Goal: Information Seeking & Learning: Learn about a topic

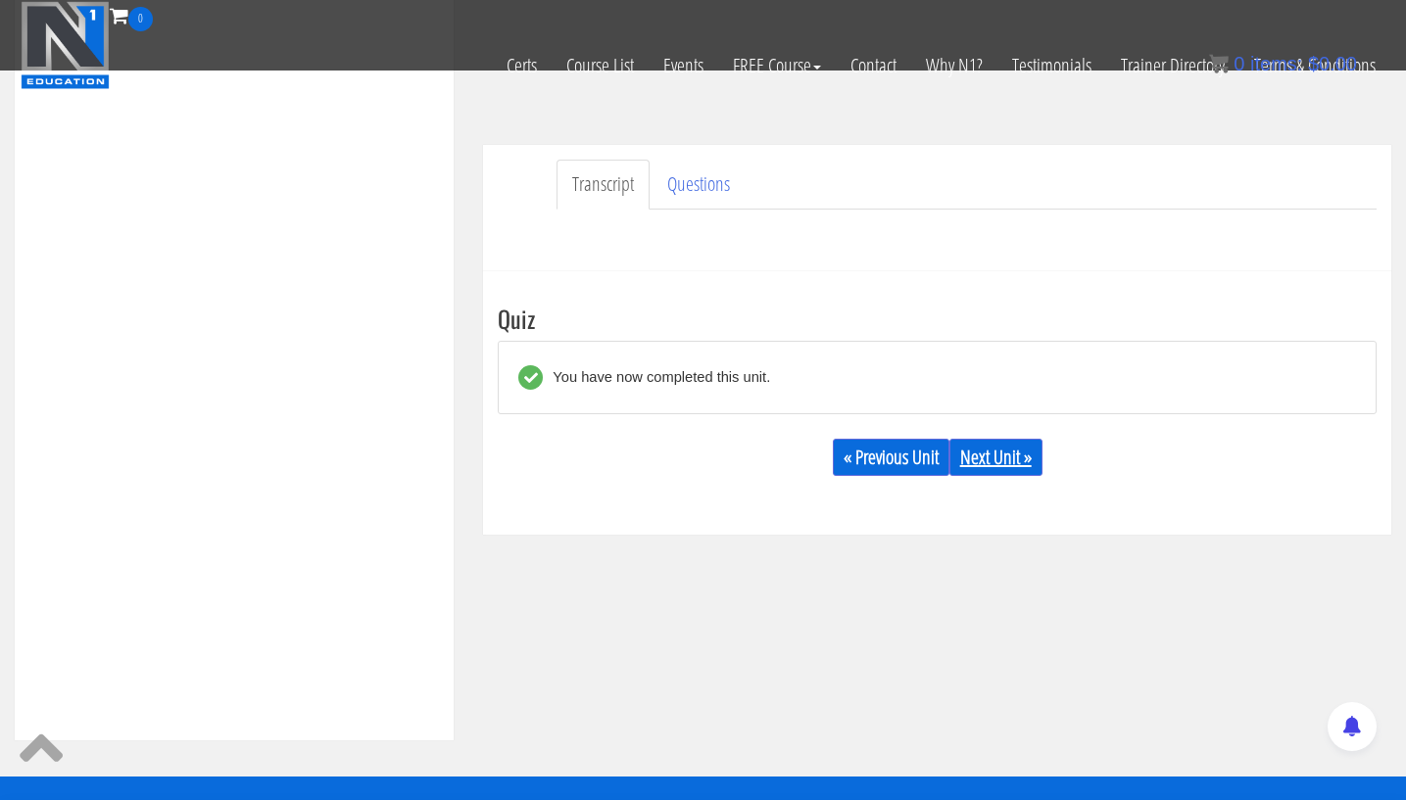
click at [1028, 456] on link "Next Unit »" at bounding box center [995, 457] width 93 height 37
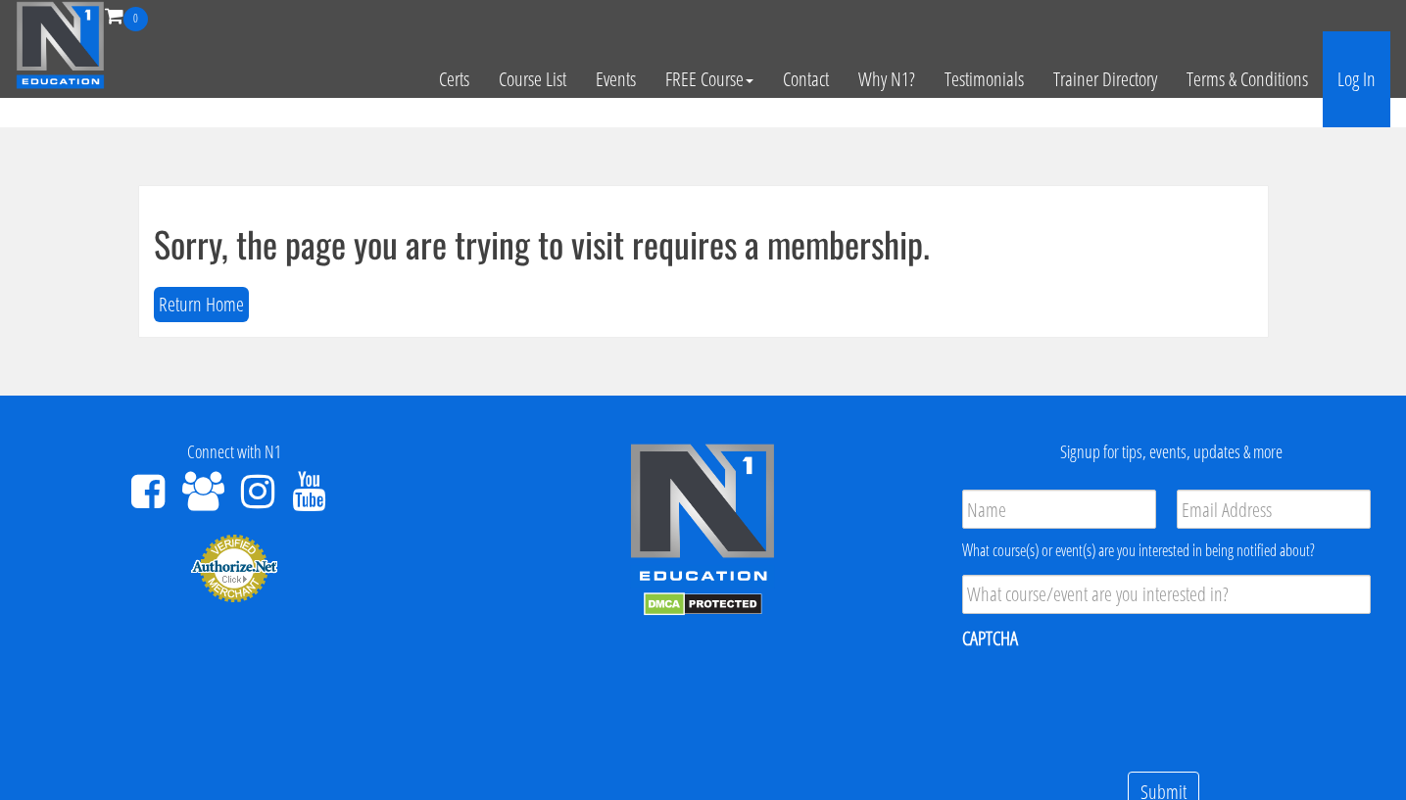
click at [1358, 73] on link "Log In" at bounding box center [1357, 79] width 68 height 96
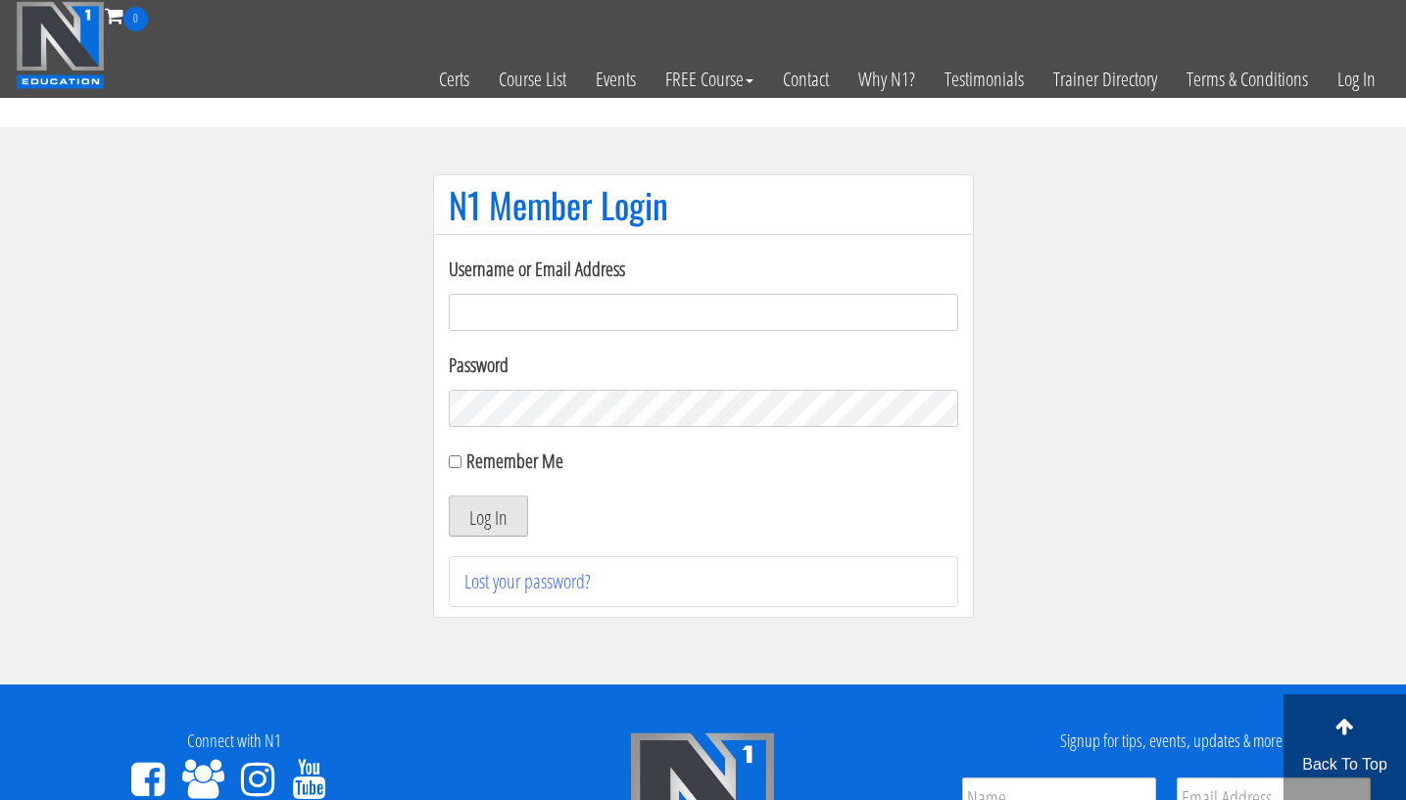
type input "lecuyer.ryan@gmail.com"
click at [502, 529] on button "Log In" at bounding box center [488, 516] width 79 height 41
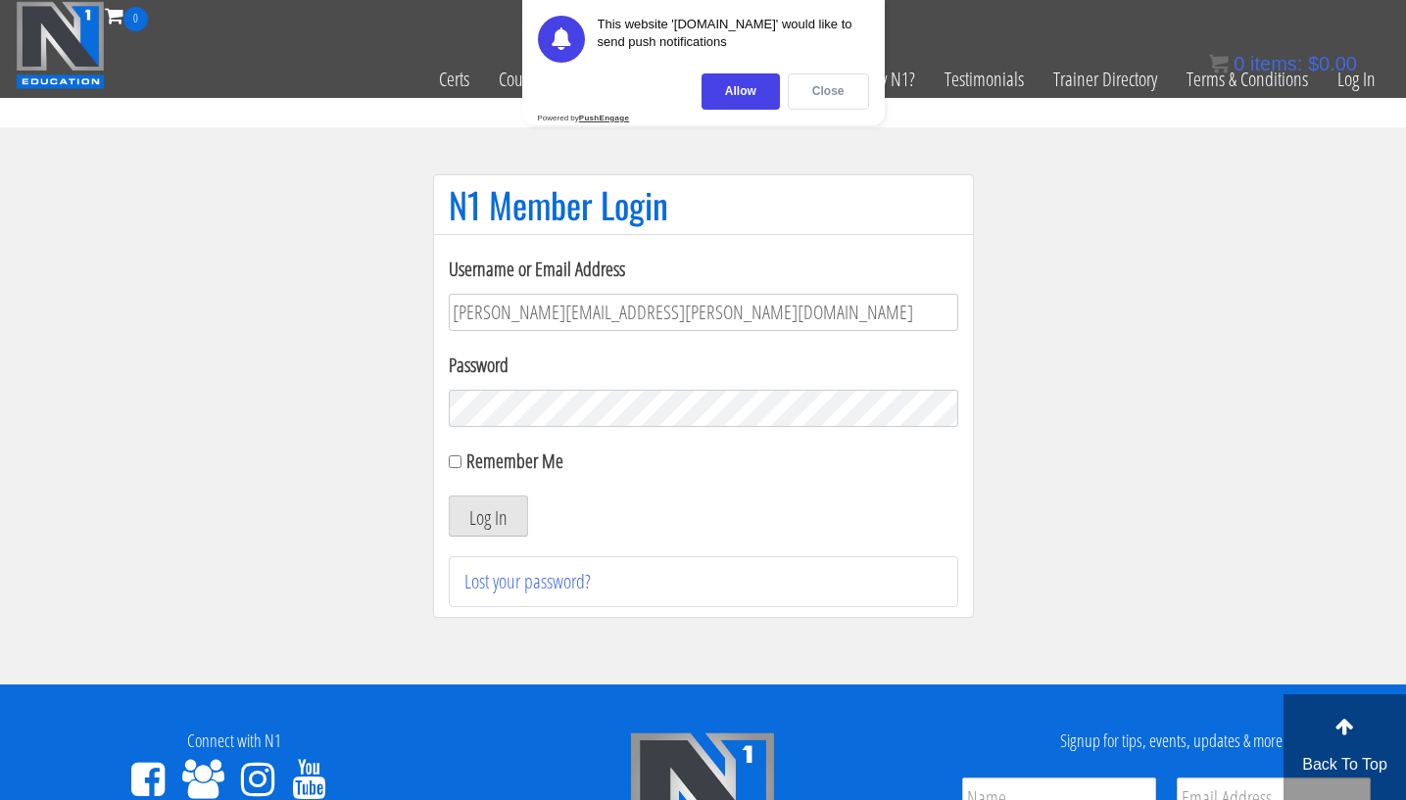
click at [827, 98] on div "Close" at bounding box center [828, 91] width 81 height 36
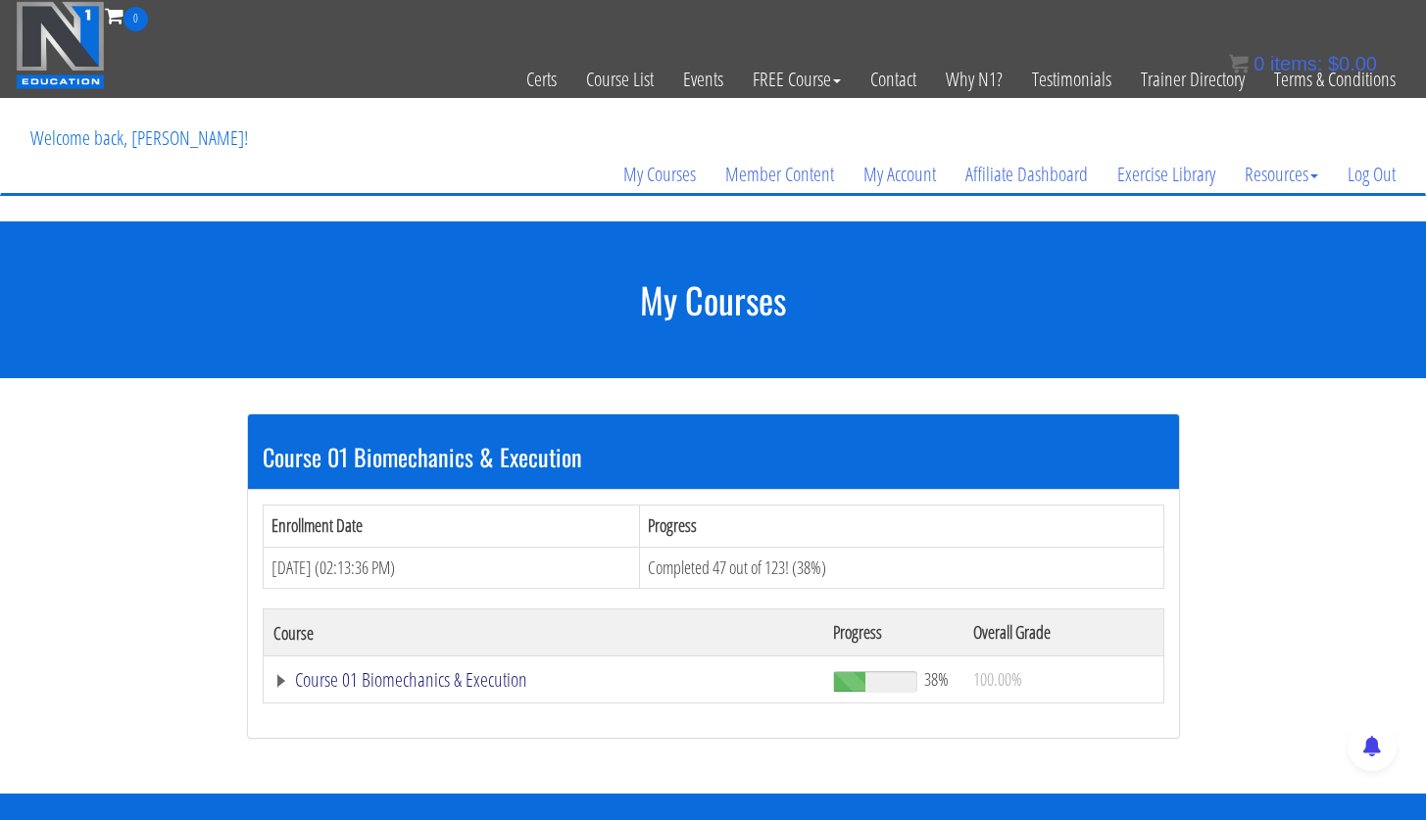
click at [446, 690] on link "Course 01 Biomechanics & Execution" at bounding box center [543, 680] width 541 height 20
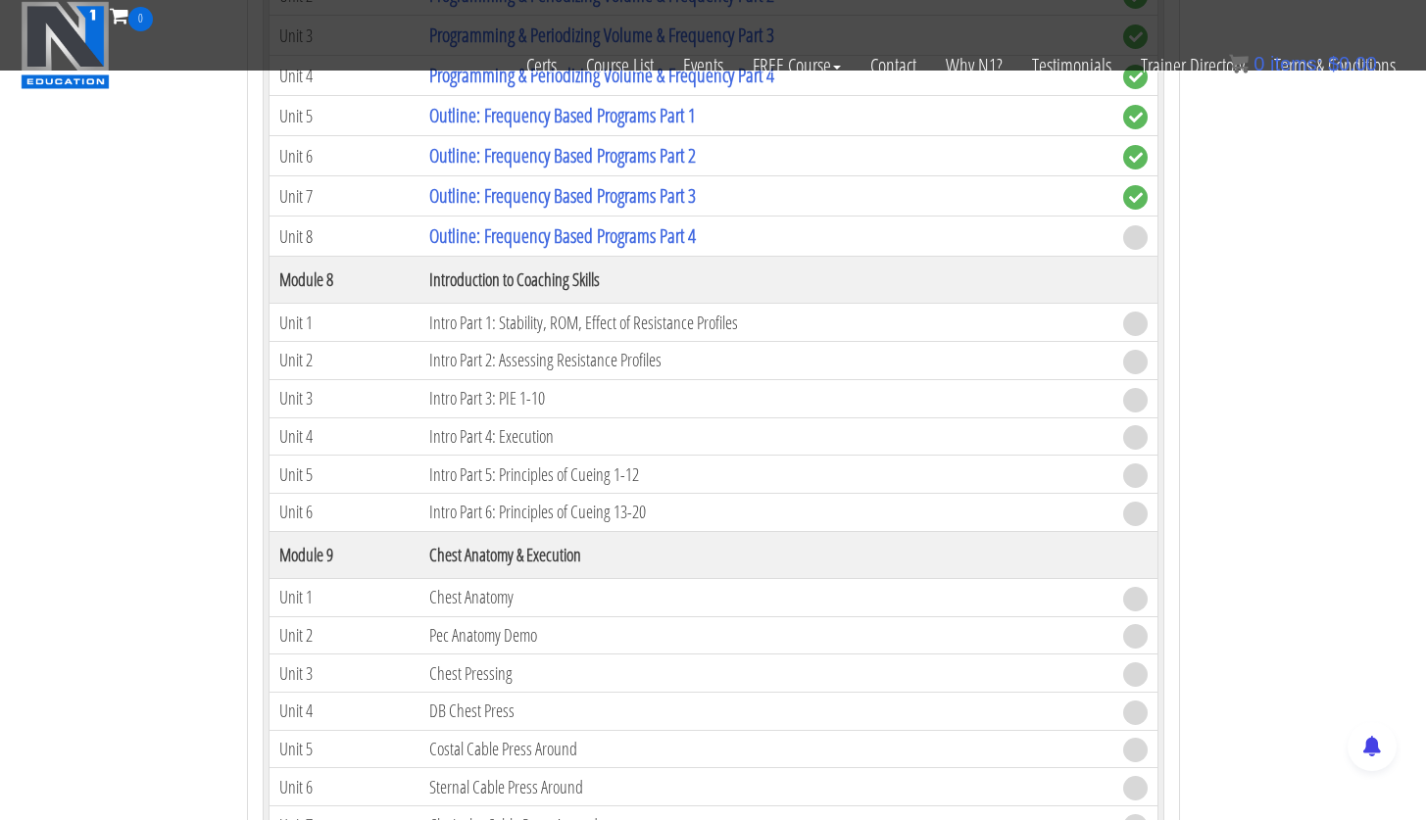
scroll to position [2589, 0]
click at [653, 245] on link "Outline: Frequency Based Programs Part 4" at bounding box center [562, 233] width 267 height 26
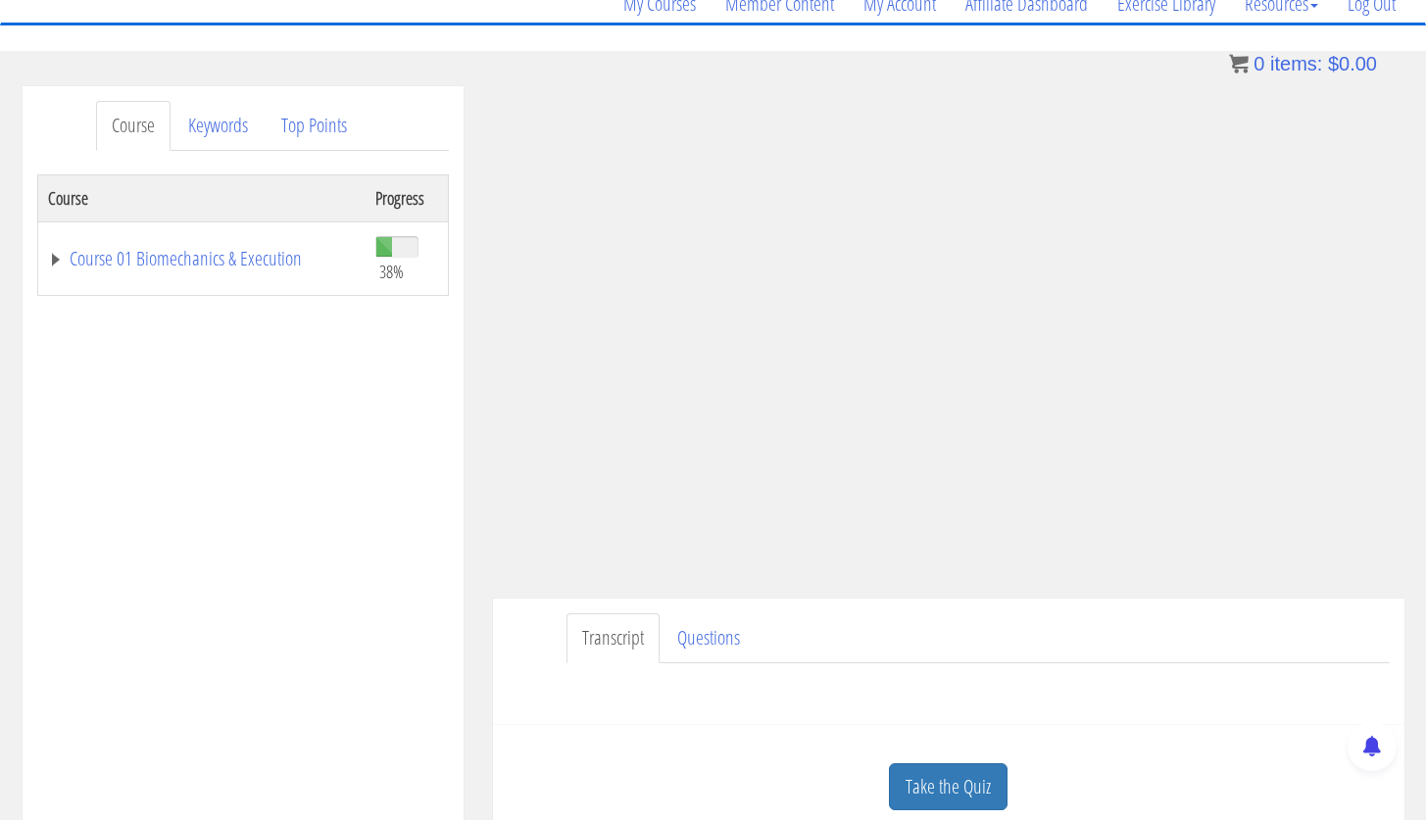
scroll to position [179, 0]
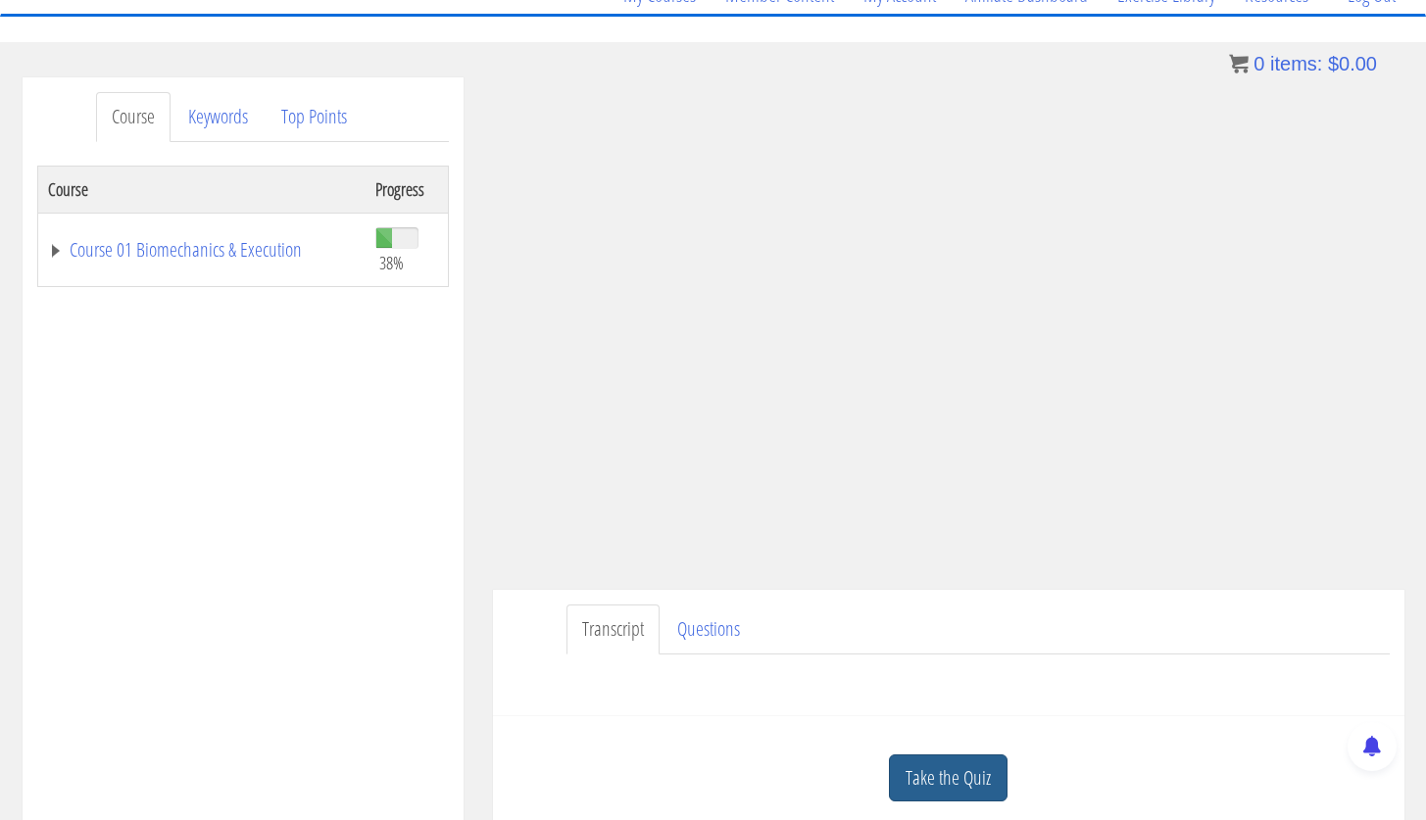
click at [968, 789] on link "Take the Quiz" at bounding box center [948, 778] width 119 height 48
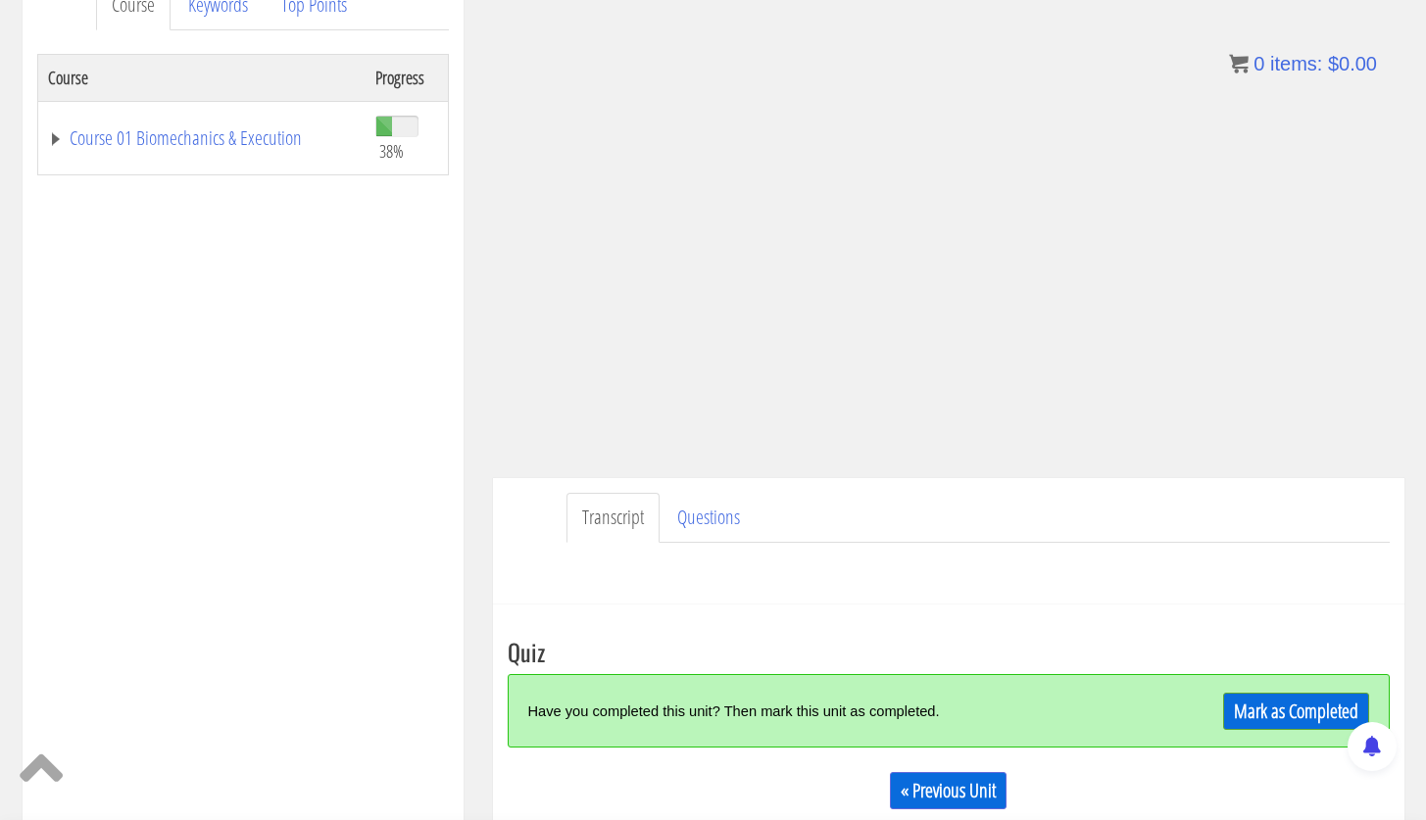
scroll to position [292, 0]
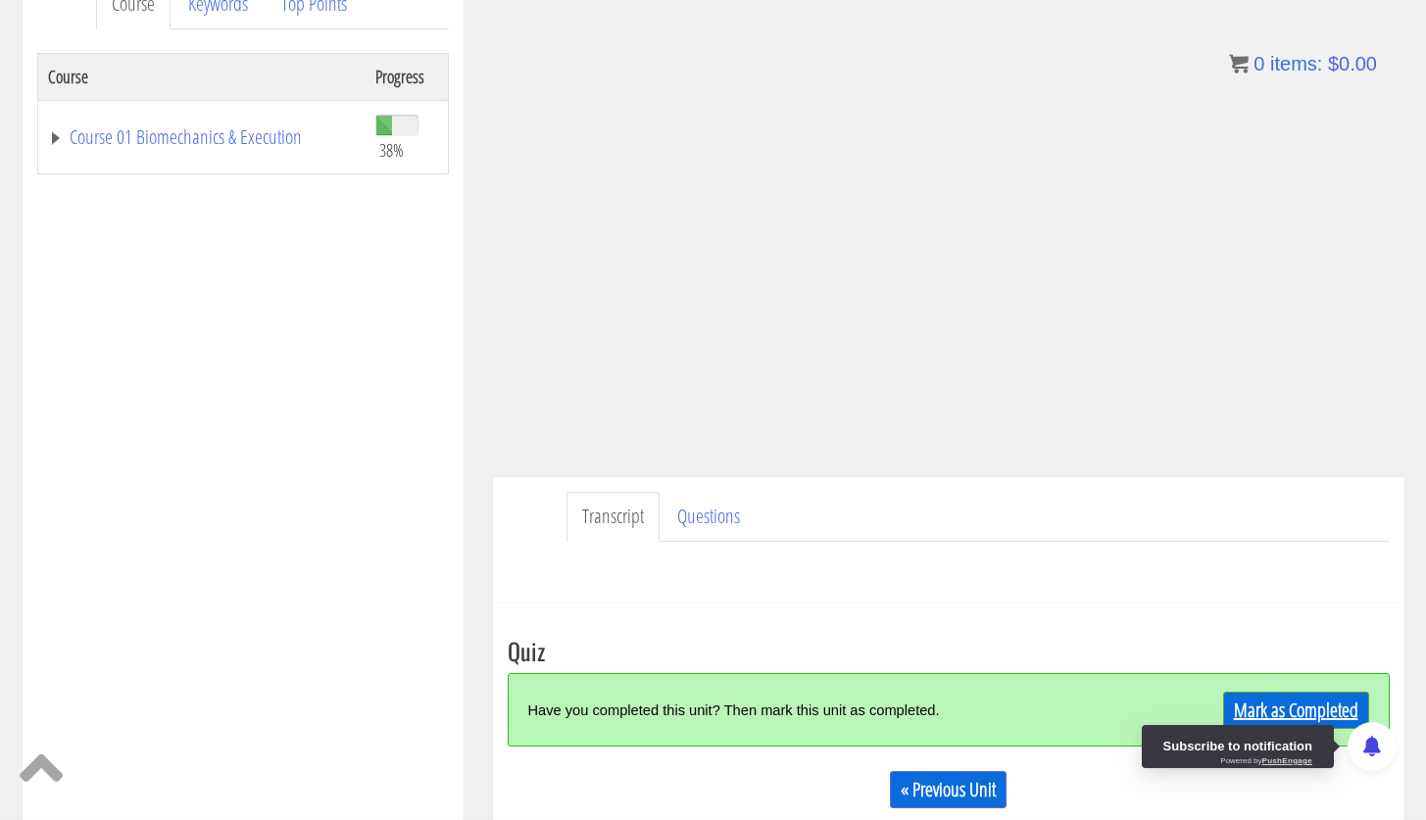
click at [1306, 705] on link "Mark as Completed" at bounding box center [1296, 710] width 146 height 37
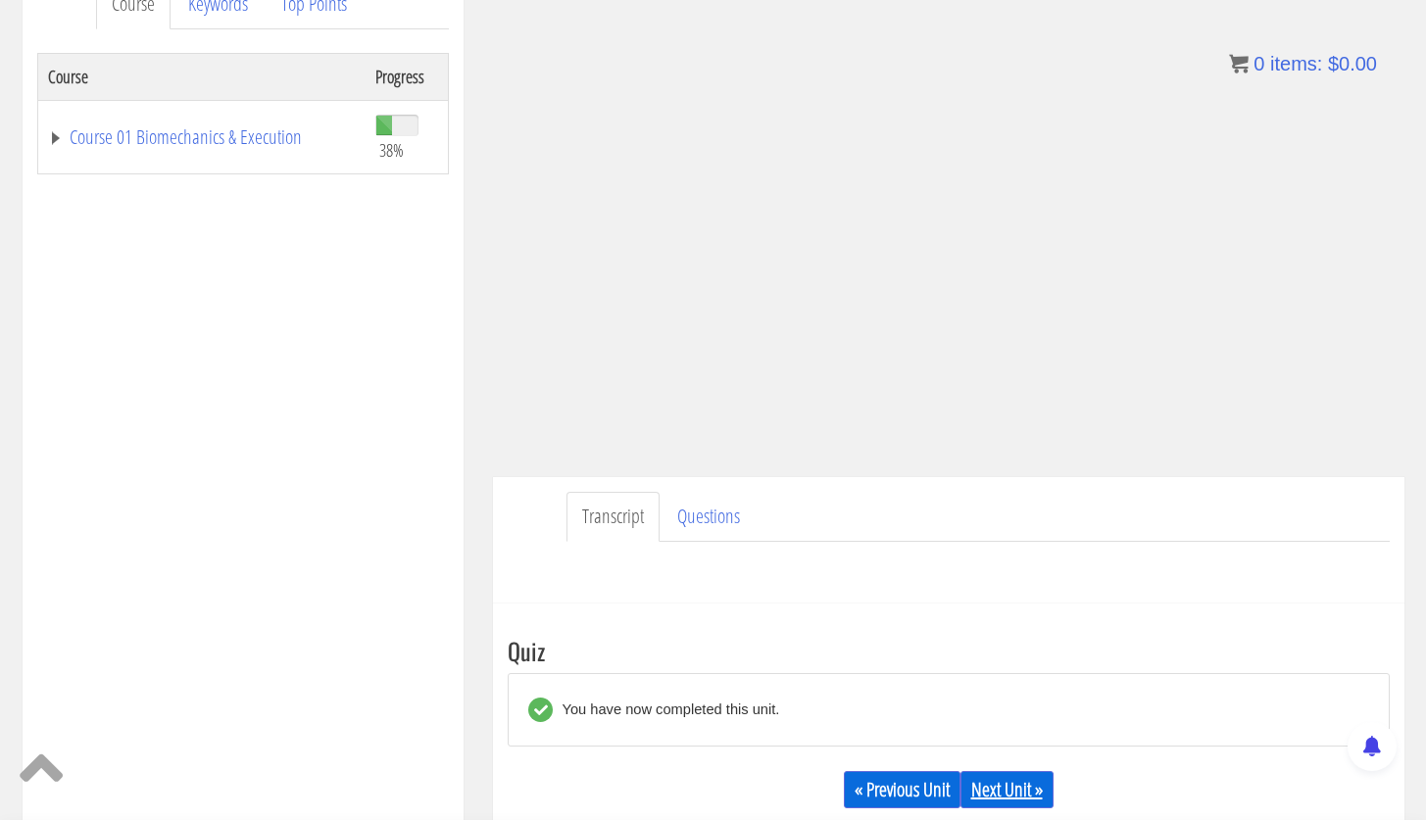
click at [1011, 800] on link "Next Unit »" at bounding box center [1006, 789] width 93 height 37
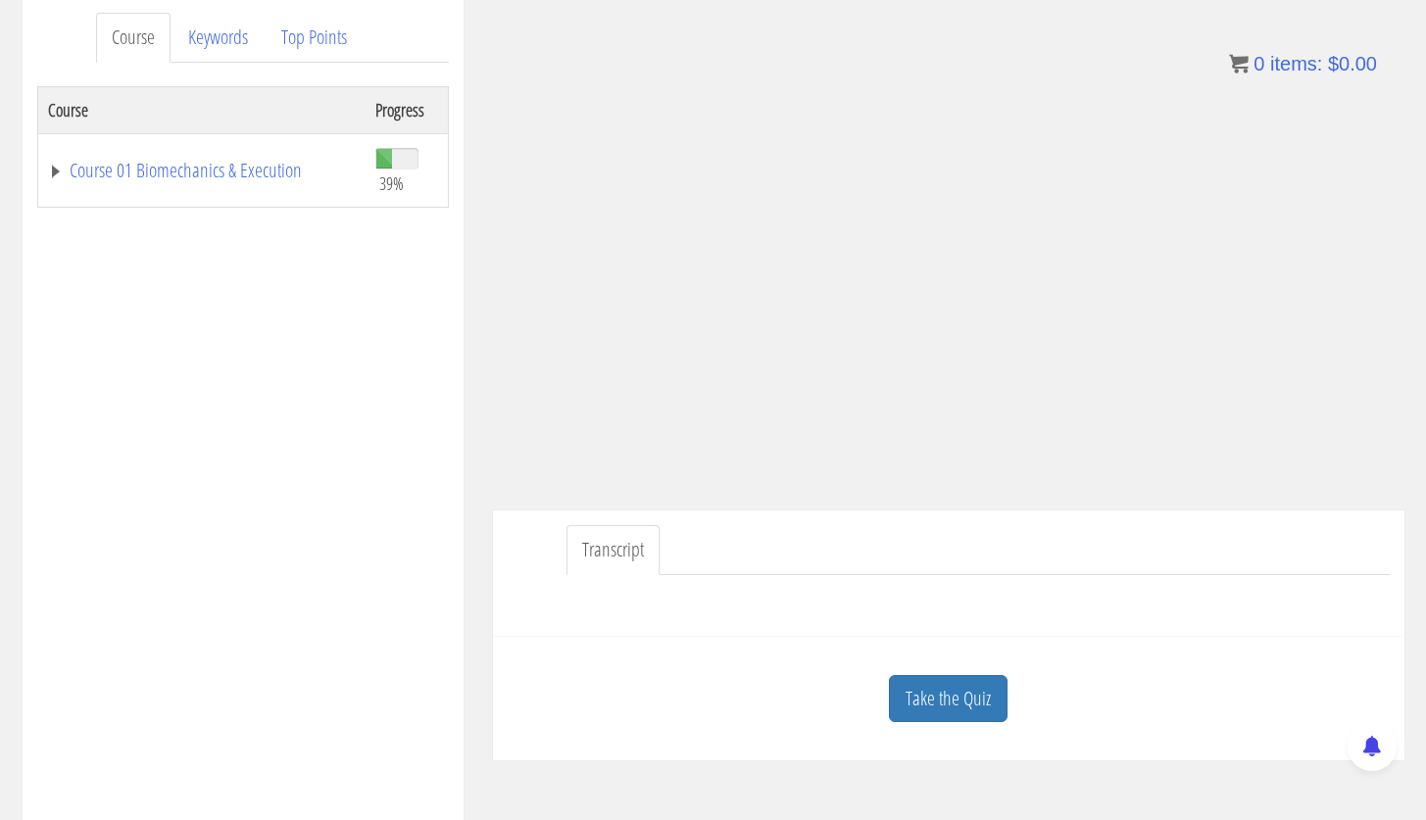
scroll to position [295, 0]
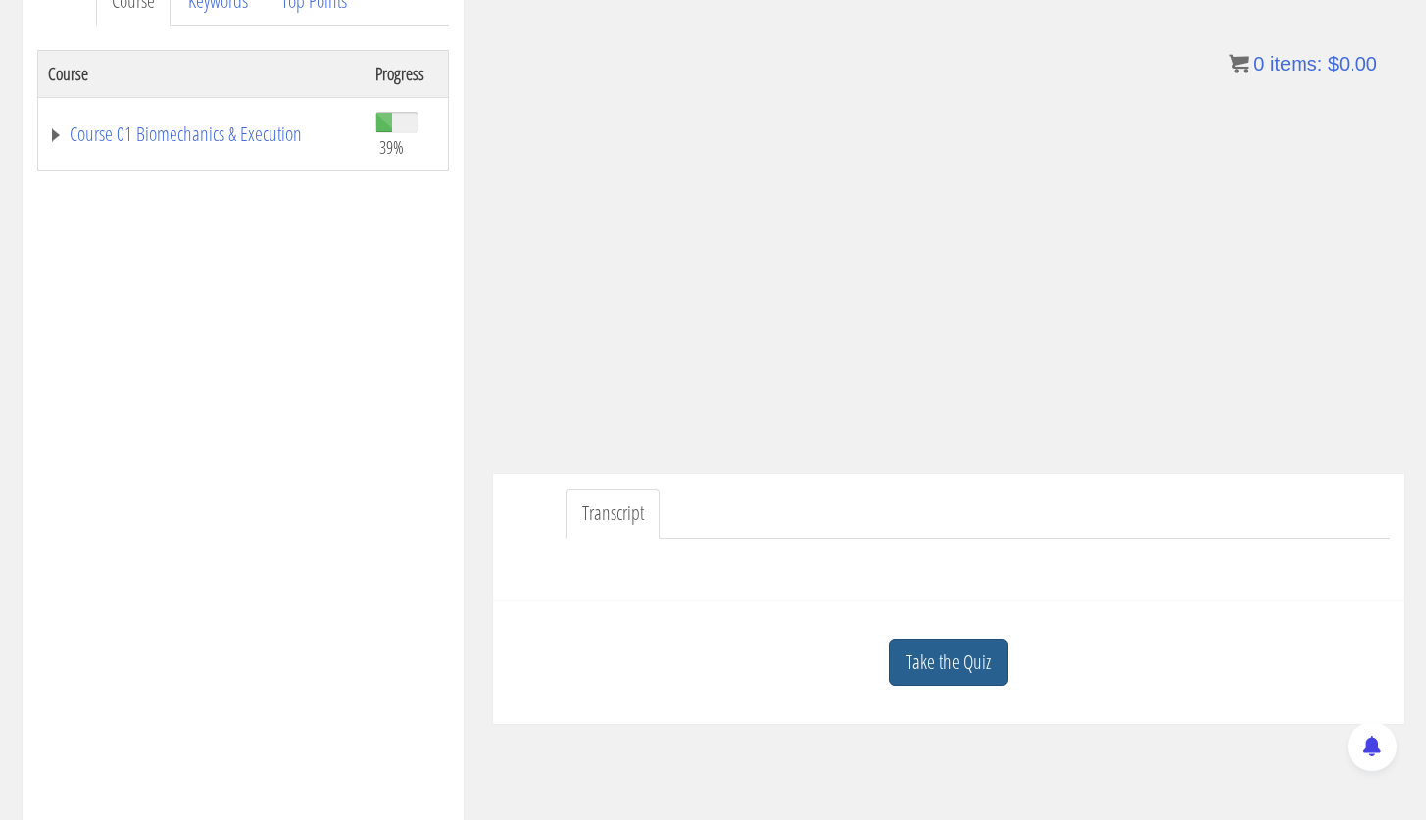
click at [977, 658] on link "Take the Quiz" at bounding box center [948, 663] width 119 height 48
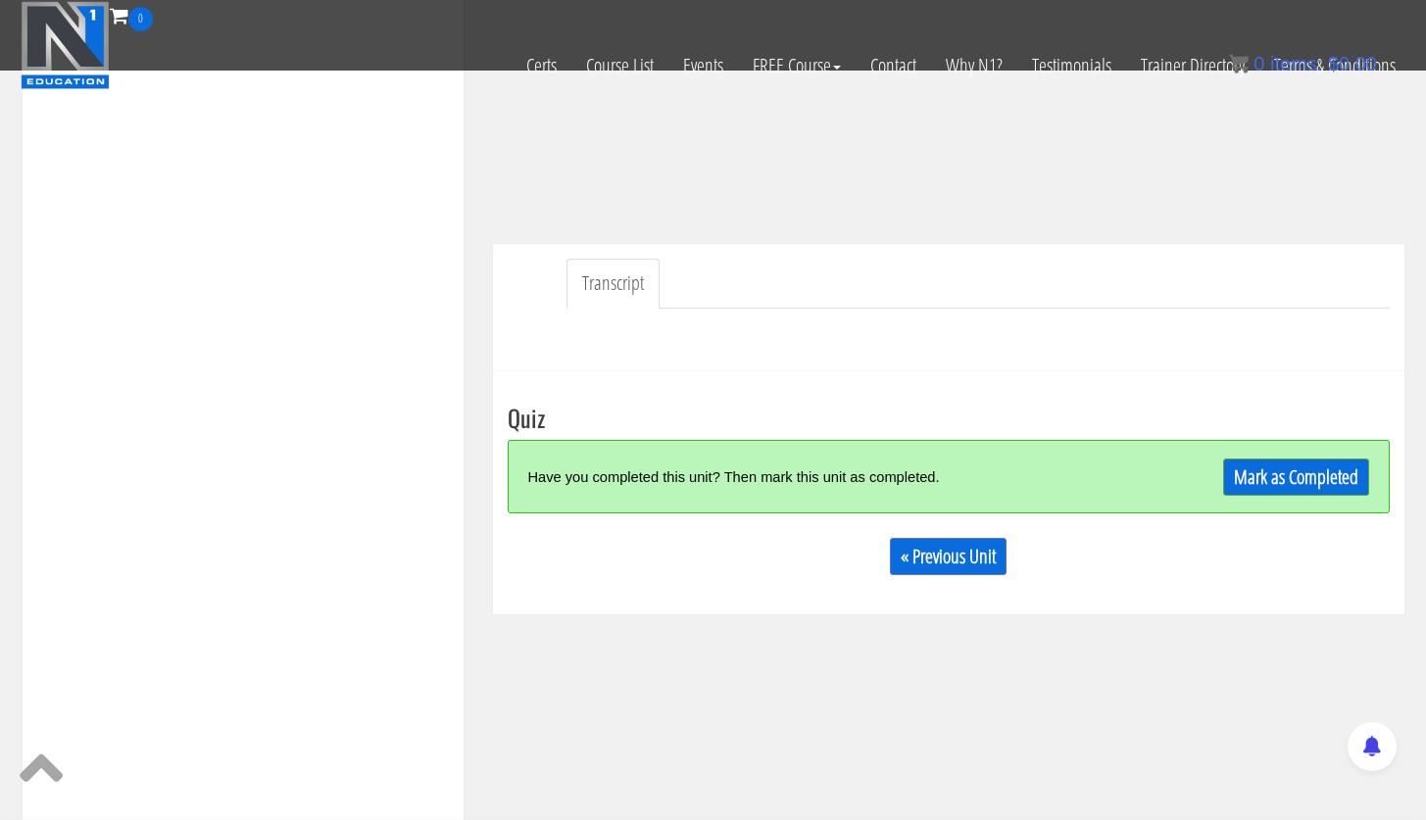
scroll to position [436, 0]
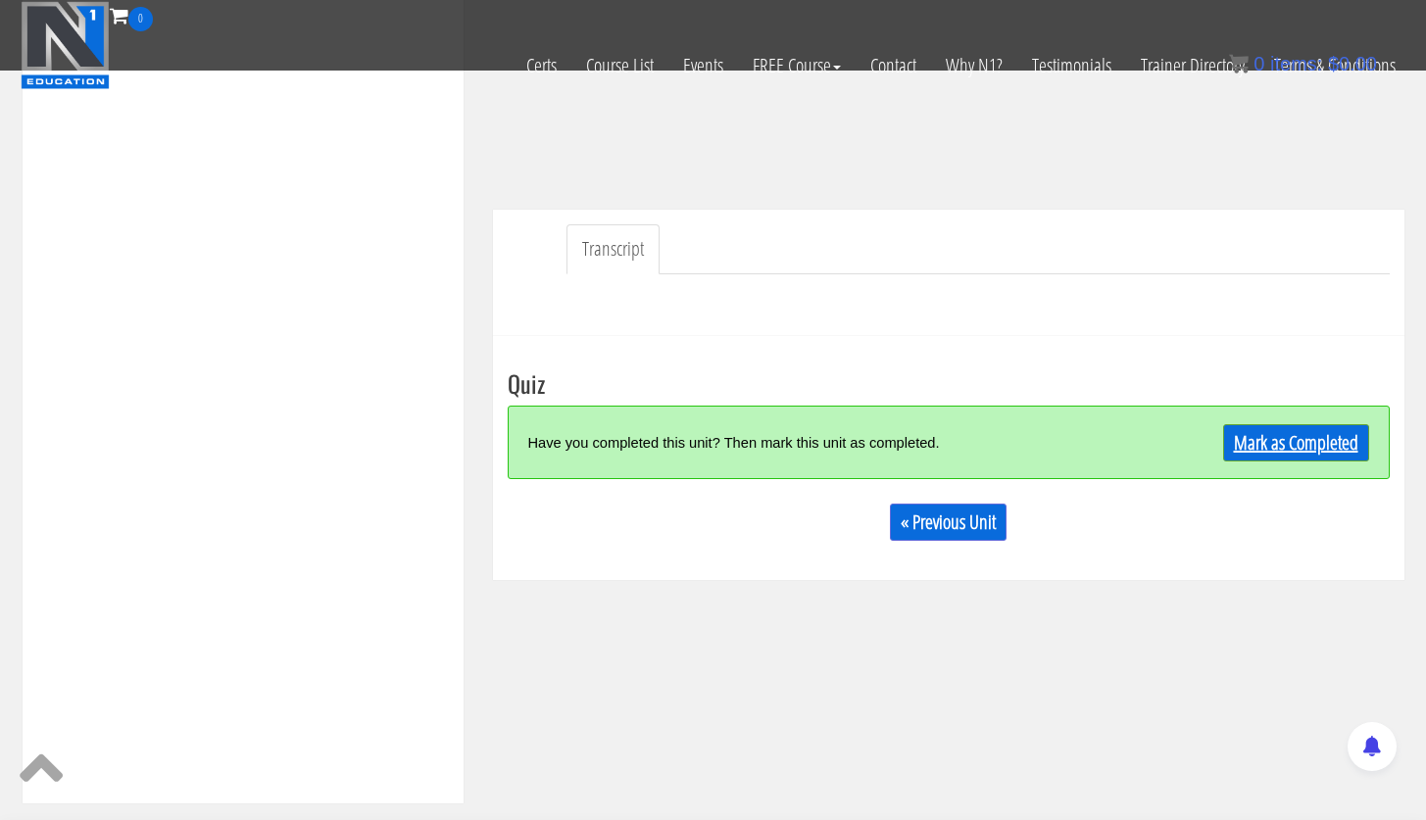
click at [1299, 444] on link "Mark as Completed" at bounding box center [1296, 442] width 146 height 37
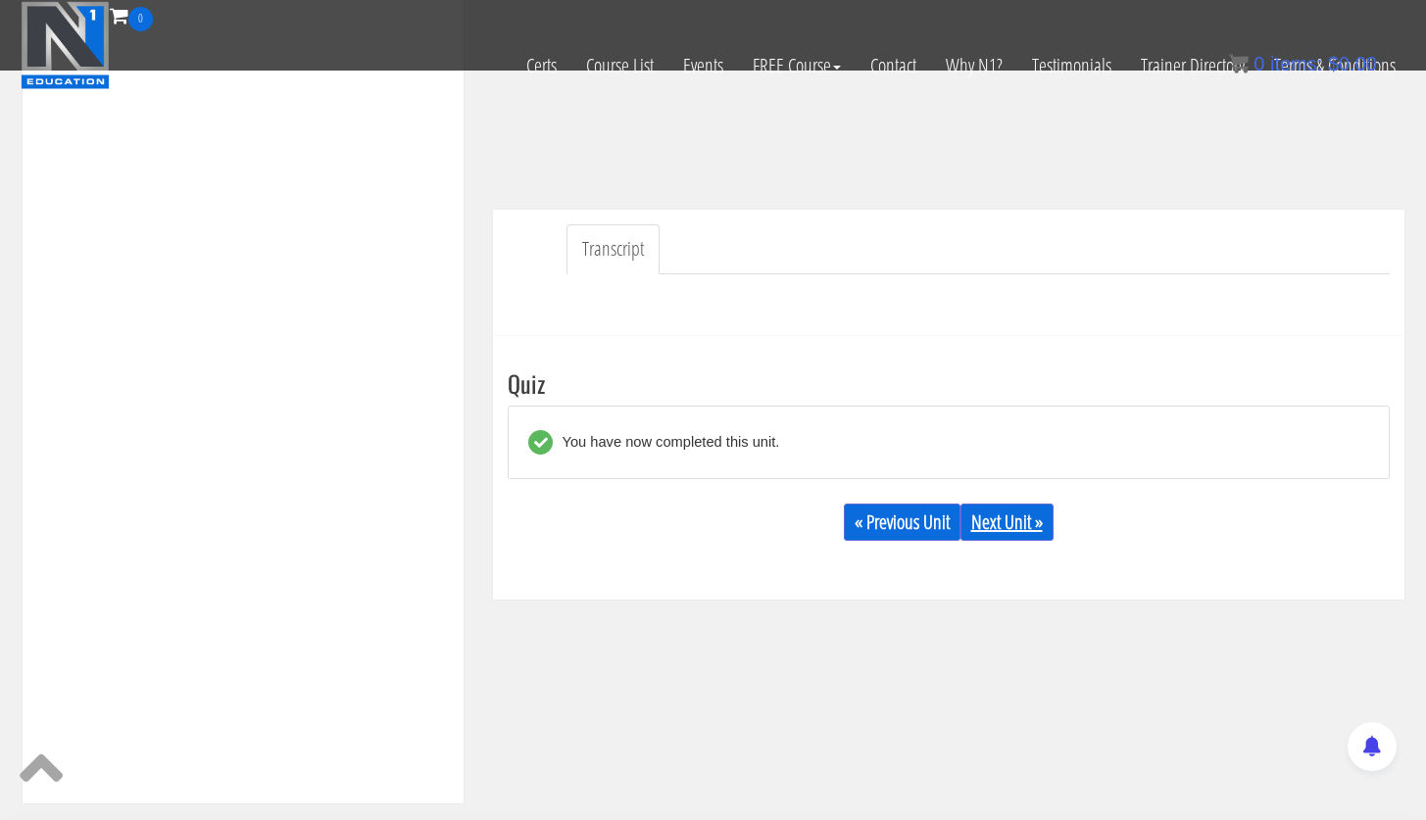
click at [1033, 539] on link "Next Unit »" at bounding box center [1006, 522] width 93 height 37
